Goal: Task Accomplishment & Management: Use online tool/utility

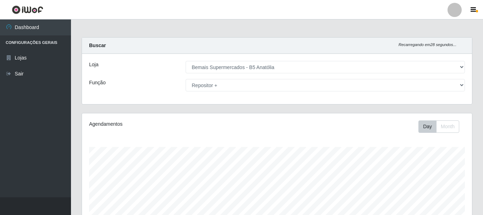
select select "405"
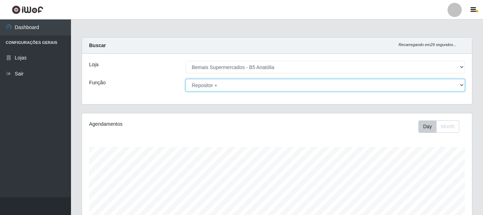
click at [462, 85] on select "[Selecione...] ASG ASG + ASG ++ Auxiliar de Estacionamento Auxiliar de Estacion…" at bounding box center [325, 85] width 279 height 12
click at [186, 79] on select "[Selecione...] ASG ASG + ASG ++ Auxiliar de Estacionamento Auxiliar de Estacion…" at bounding box center [325, 85] width 279 height 12
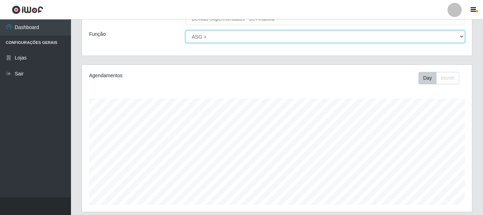
scroll to position [15, 0]
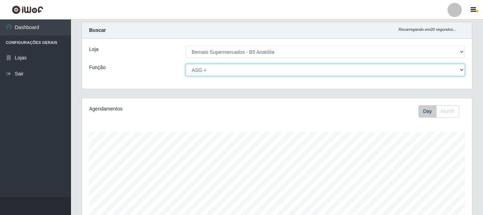
click at [462, 70] on select "[Selecione...] ASG ASG + ASG ++ Auxiliar de Estacionamento Auxiliar de Estacion…" at bounding box center [325, 70] width 279 height 12
click at [186, 64] on select "[Selecione...] ASG ASG + ASG ++ Auxiliar de Estacionamento Auxiliar de Estacion…" at bounding box center [325, 70] width 279 height 12
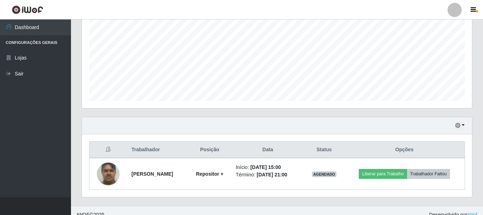
scroll to position [161, 0]
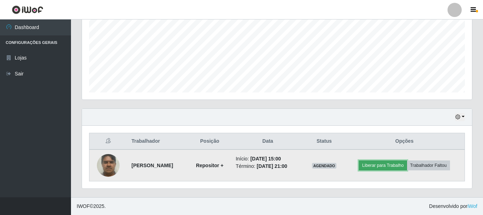
click at [379, 163] on button "Liberar para Trabalho" at bounding box center [383, 166] width 48 height 10
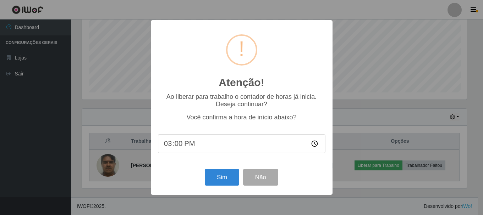
scroll to position [147, 387]
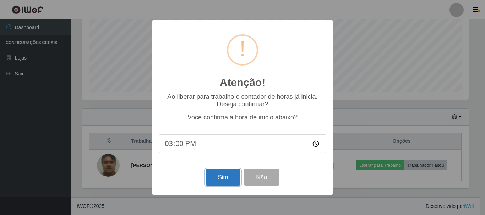
click at [233, 185] on button "Sim" at bounding box center [223, 177] width 34 height 17
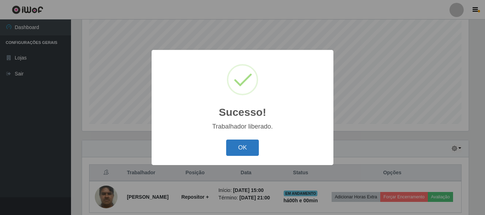
click at [243, 153] on button "OK" at bounding box center [242, 148] width 33 height 17
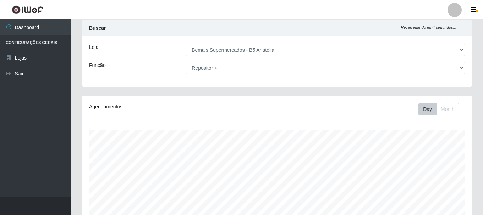
scroll to position [0, 0]
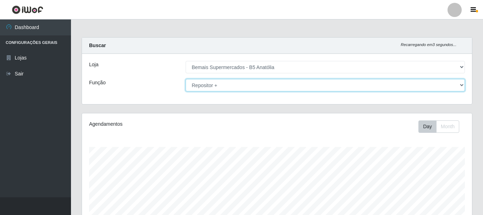
click at [284, 90] on select "[Selecione...] ASG ASG + ASG ++ Auxiliar de Estacionamento Auxiliar de Estacion…" at bounding box center [325, 85] width 279 height 12
select select "79"
click at [186, 79] on select "[Selecione...] ASG ASG + ASG ++ Auxiliar de Estacionamento Auxiliar de Estacion…" at bounding box center [325, 85] width 279 height 12
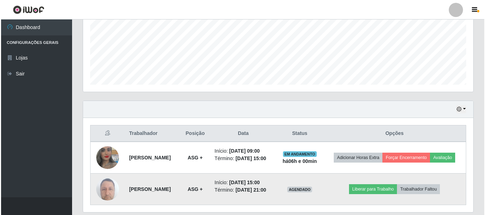
scroll to position [193, 0]
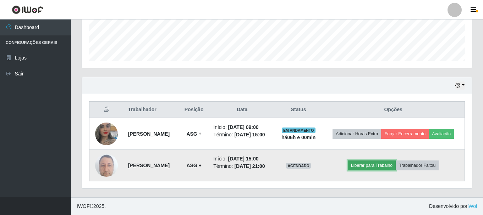
click at [377, 169] on button "Liberar para Trabalho" at bounding box center [372, 166] width 48 height 10
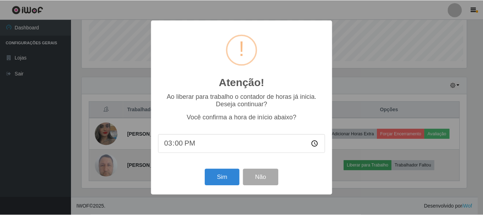
scroll to position [147, 387]
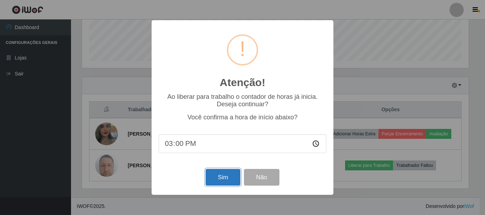
click at [215, 178] on button "Sim" at bounding box center [223, 177] width 34 height 17
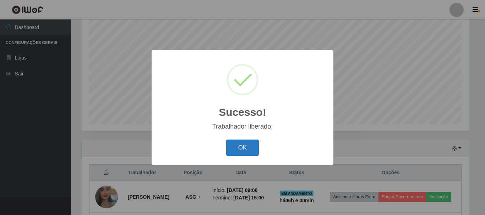
click at [238, 151] on button "OK" at bounding box center [242, 148] width 33 height 17
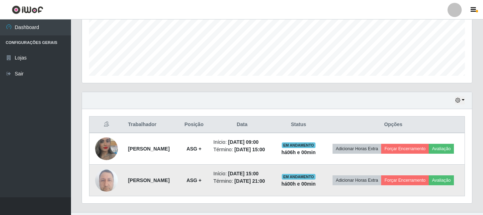
scroll to position [193, 0]
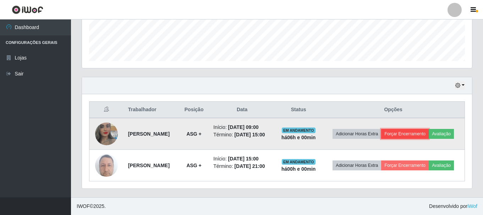
click at [419, 132] on button "Forçar Encerramento" at bounding box center [405, 134] width 48 height 10
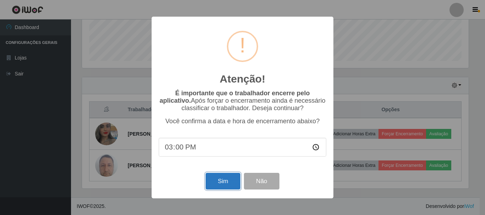
click at [211, 188] on button "Sim" at bounding box center [223, 181] width 34 height 17
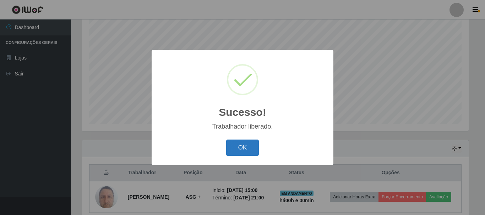
click at [238, 156] on button "OK" at bounding box center [242, 148] width 33 height 17
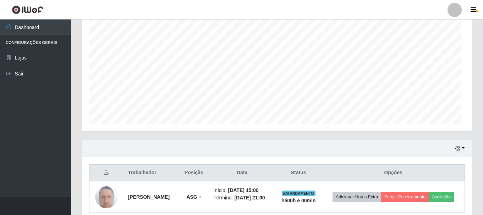
scroll to position [0, 0]
